Goal: Task Accomplishment & Management: Complete application form

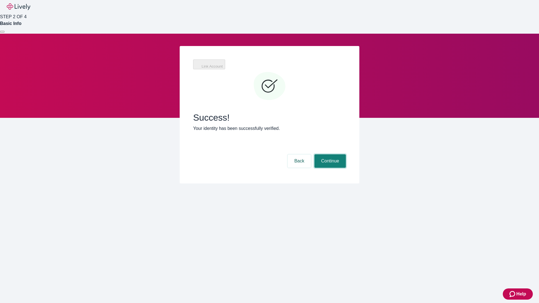
click at [346, 154] on button "Continue" at bounding box center [329, 160] width 31 height 13
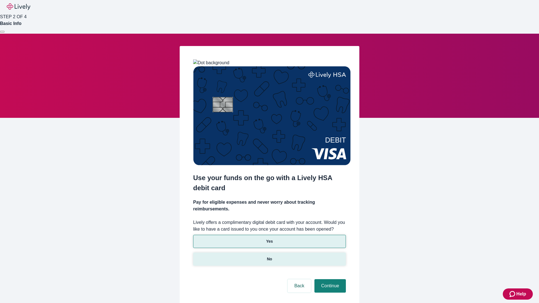
click at [269, 256] on p "No" at bounding box center [269, 259] width 5 height 6
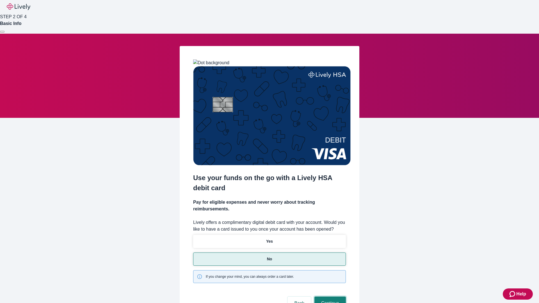
click at [329, 297] on button "Continue" at bounding box center [329, 303] width 31 height 13
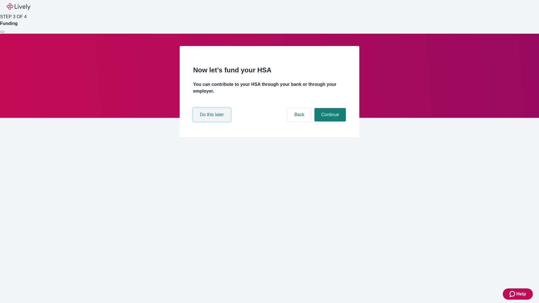
click at [212, 121] on button "Do this later" at bounding box center [211, 114] width 37 height 13
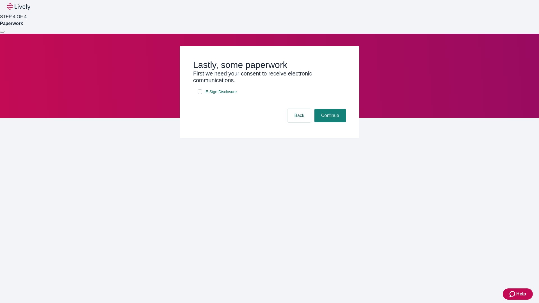
click at [200, 94] on input "E-Sign Disclosure" at bounding box center [199, 91] width 4 height 4
checkbox input "true"
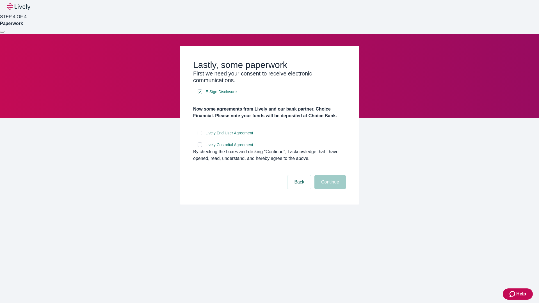
click at [200, 135] on input "Lively End User Agreement" at bounding box center [199, 133] width 4 height 4
checkbox input "true"
click at [200, 147] on input "Lively Custodial Agreement" at bounding box center [199, 145] width 4 height 4
checkbox input "true"
click at [329, 189] on button "Continue" at bounding box center [329, 181] width 31 height 13
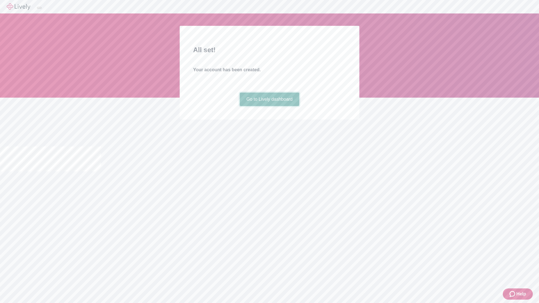
click at [269, 106] on link "Go to Lively dashboard" at bounding box center [270, 99] width 60 height 13
